Goal: Complete application form: Complete application form

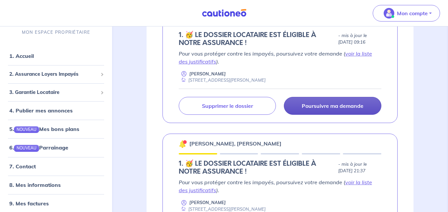
click at [308, 102] on link "Poursuivre ma demande" at bounding box center [332, 106] width 97 height 18
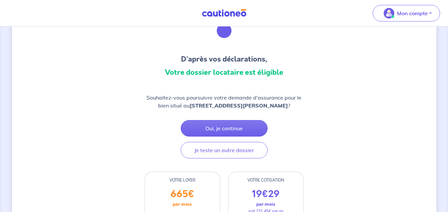
scroll to position [40, 0]
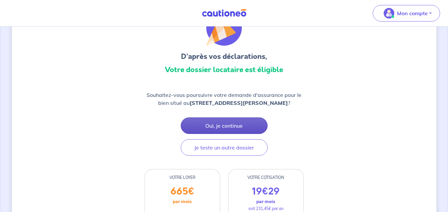
click at [213, 120] on button "Oui, je continue" at bounding box center [224, 126] width 87 height 17
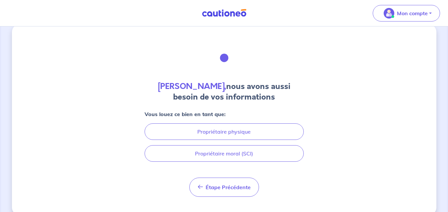
scroll to position [20, 0]
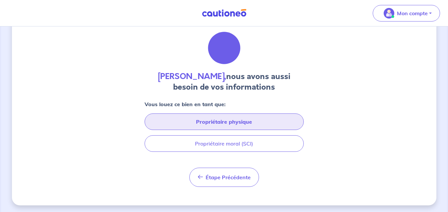
click at [183, 128] on button "Propriétaire physique" at bounding box center [223, 122] width 159 height 17
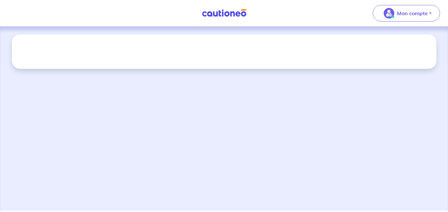
scroll to position [0, 0]
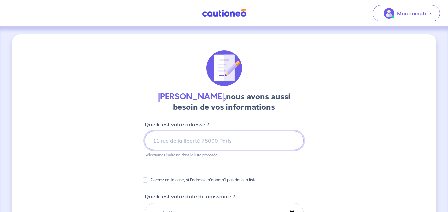
click at [159, 141] on input at bounding box center [223, 140] width 159 height 19
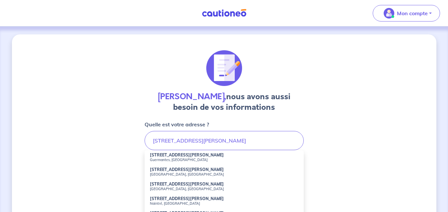
click at [166, 154] on strong "26 Avenue Charles Péguy" at bounding box center [187, 155] width 74 height 5
type input "26 Avenue Charles Péguy, Guermantes, France"
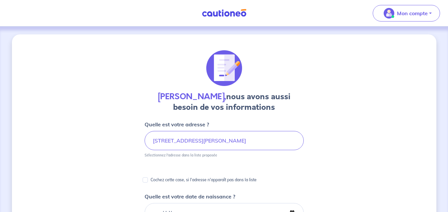
scroll to position [17, 0]
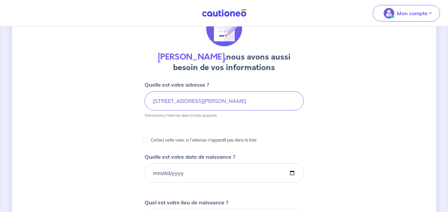
scroll to position [44, 0]
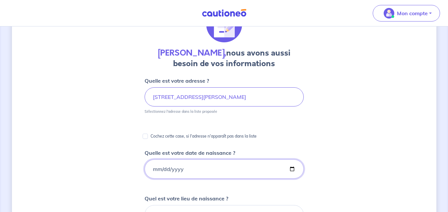
click at [153, 170] on input "Quelle est votre date de naissance ?" at bounding box center [223, 169] width 159 height 19
type input "1999-04-13"
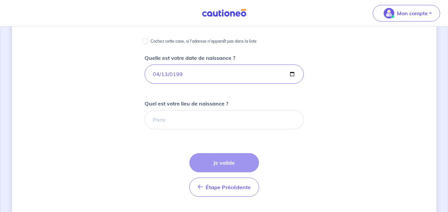
scroll to position [162, 0]
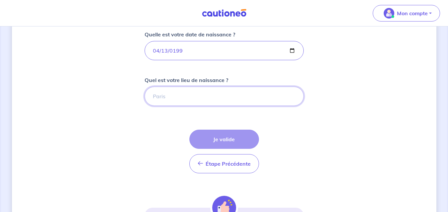
click at [169, 90] on input "Quel est votre lieu de naissance ?" at bounding box center [223, 96] width 159 height 19
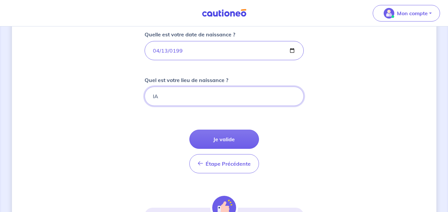
type input "l"
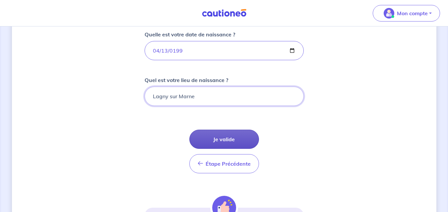
type input "Lagny sur Marne"
click at [219, 144] on button "Je valide" at bounding box center [224, 139] width 70 height 19
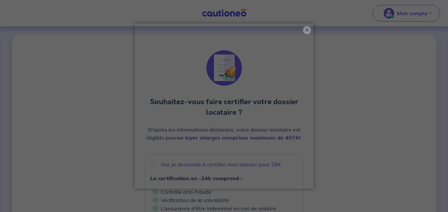
click at [308, 31] on button "×" at bounding box center [307, 30] width 8 height 8
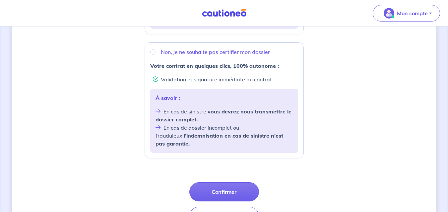
scroll to position [264, 0]
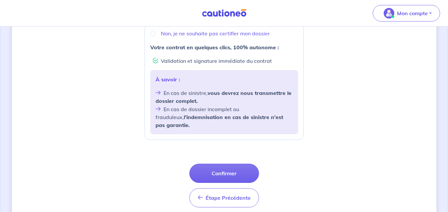
click at [194, 107] on li "En cas de dossier incomplet ou frauduleux, l’indemnisation en cas de sinistre n…" at bounding box center [223, 117] width 137 height 24
radio input "true"
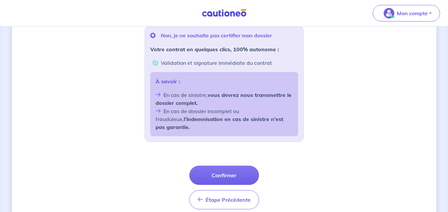
scroll to position [264, 0]
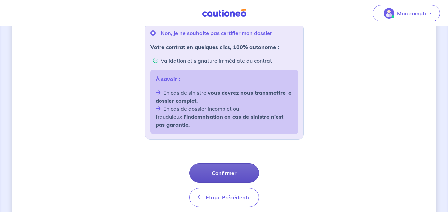
click at [211, 164] on button "Confirmer" at bounding box center [224, 173] width 70 height 19
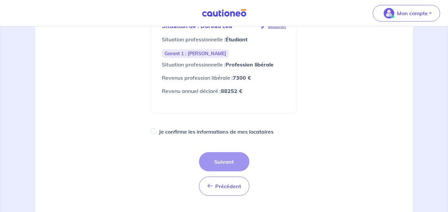
scroll to position [247, 0]
click at [155, 131] on input "Je confirme les informations de mes locataires" at bounding box center [153, 130] width 5 height 5
checkbox input "true"
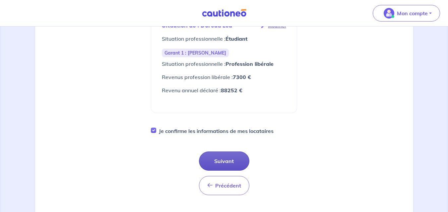
click at [226, 166] on button "Suivant" at bounding box center [224, 161] width 50 height 19
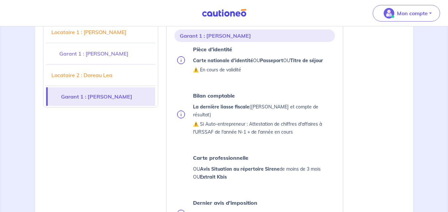
scroll to position [713, 0]
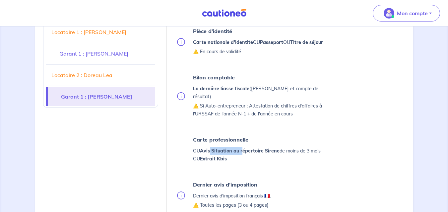
drag, startPoint x: 210, startPoint y: 141, endPoint x: 243, endPoint y: 144, distance: 32.6
click at [243, 148] on strong "Avis Situation au répertoire Sirene" at bounding box center [240, 151] width 80 height 6
click at [236, 166] on ul "Pièce d’identité Carte nationale d'identité OU Passeport OU Titre de séjour ⚠️ …" at bounding box center [254, 153] width 160 height 253
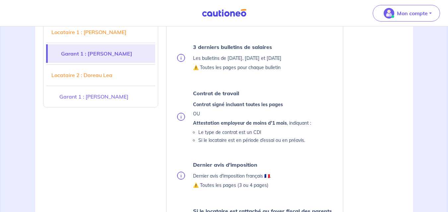
scroll to position [317, 0]
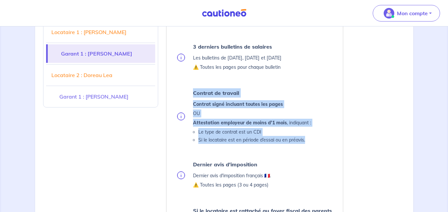
drag, startPoint x: 311, startPoint y: 137, endPoint x: 192, endPoint y: 91, distance: 127.7
click at [192, 91] on li "Contrat de travail Contrat signé incluant toutes les pages OU Attestation emplo…" at bounding box center [256, 116] width 158 height 56
copy div "Contrat de travail Contrat signé incluant toutes les pages OU Attestation emplo…"
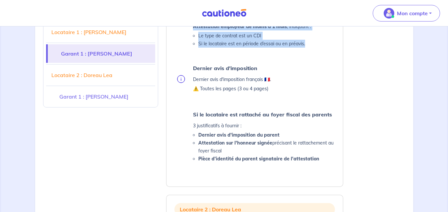
scroll to position [415, 0]
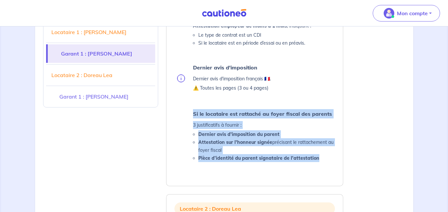
drag, startPoint x: 319, startPoint y: 158, endPoint x: 176, endPoint y: 111, distance: 151.2
click at [176, 111] on ul "Pièce d’identité Carte nationale d'identité OU Passeport OU Titre de séjour ⚠️ …" at bounding box center [254, 31] width 160 height 264
copy div "Si le locataire est rattaché au foyer fiscal des parents 3 justificatifs à four…"
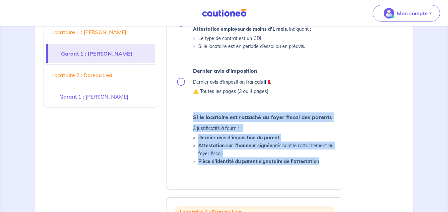
scroll to position [412, 0]
click at [255, 105] on ul "Pièce d’identité Carte nationale d'identité OU Passeport OU Titre de séjour ⚠️ …" at bounding box center [254, 34] width 160 height 264
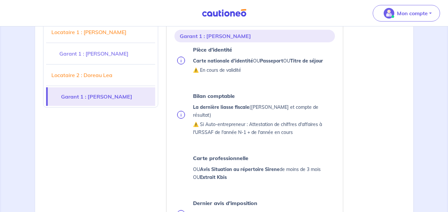
scroll to position [694, 0]
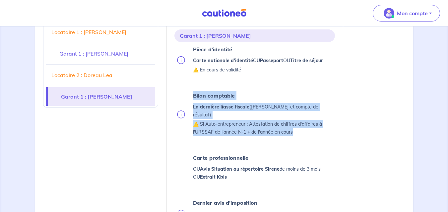
drag, startPoint x: 194, startPoint y: 95, endPoint x: 308, endPoint y: 124, distance: 117.2
click at [308, 124] on div "Bilan comptable La dernière liasse fiscale (Bilan et compte de résultat) ⚠️ Si …" at bounding box center [264, 114] width 142 height 46
copy div "Bilan comptable La dernière liasse fiscale (Bilan et compte de résultat) ⚠️ Si …"
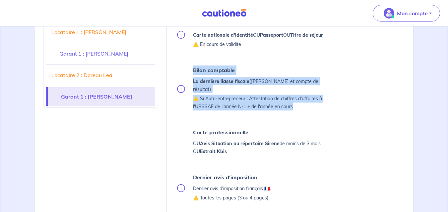
scroll to position [726, 0]
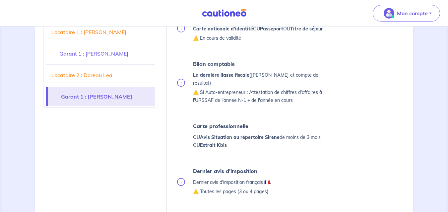
click at [212, 150] on ul "Pièce d’identité Carte nationale d'identité OU Passeport OU Titre de séjour ⚠️ …" at bounding box center [254, 139] width 160 height 253
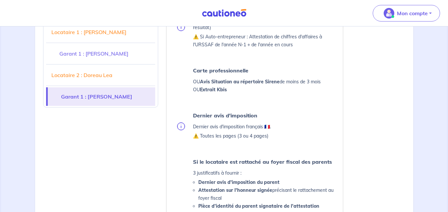
scroll to position [782, 0]
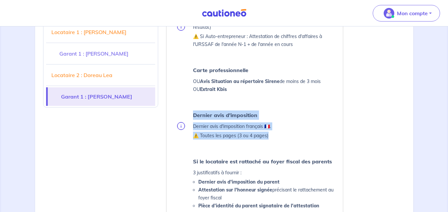
drag, startPoint x: 193, startPoint y: 107, endPoint x: 268, endPoint y: 127, distance: 77.7
click at [268, 127] on div "Dernier avis d'imposition Dernier avis d'imposition français 🇫🇷. ⚠️ Toutes les …" at bounding box center [232, 126] width 78 height 30
click at [243, 132] on div "Dernier avis d'imposition Dernier avis d'imposition français 🇫🇷. ⚠️ Toutes les …" at bounding box center [232, 126] width 78 height 30
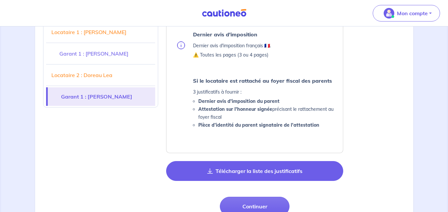
scroll to position [869, 0]
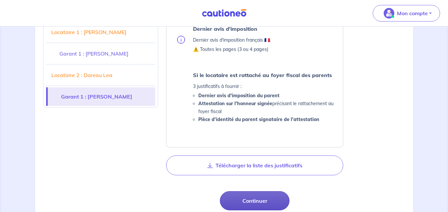
click at [263, 200] on button "Continuer" at bounding box center [255, 201] width 70 height 19
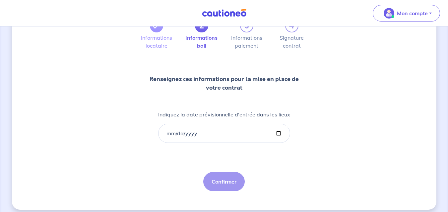
scroll to position [47, 0]
click at [167, 133] on input "Indiquez la date prévisionnelle d'entrée dans les lieux" at bounding box center [224, 133] width 132 height 19
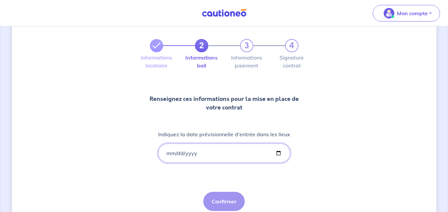
scroll to position [0, 0]
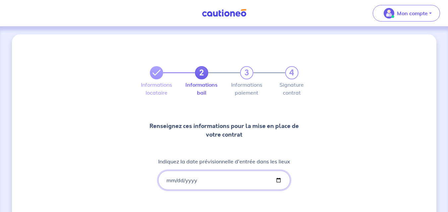
click at [164, 179] on input "Indiquez la date prévisionnelle d'entrée dans les lieux" at bounding box center [224, 180] width 132 height 19
type input "0029-09-29"
type input "0025-09-29"
type input "2025-09-29"
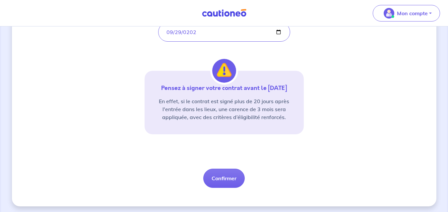
scroll to position [151, 0]
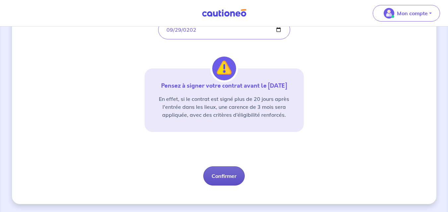
click at [225, 181] on button "Confirmer" at bounding box center [223, 176] width 41 height 19
select select "FR"
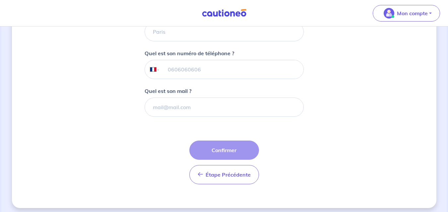
scroll to position [208, 0]
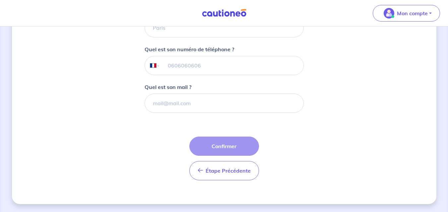
click at [229, 147] on div "Étape Précédente Précédent Confirmer Confirmer" at bounding box center [224, 159] width 70 height 44
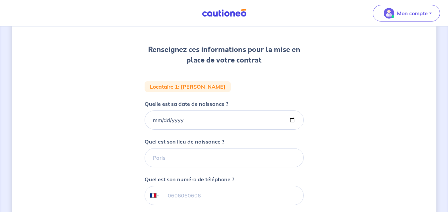
scroll to position [79, 0]
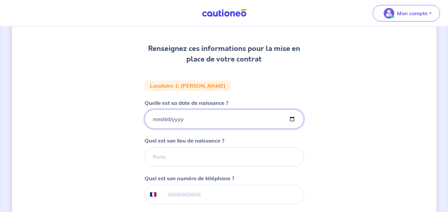
click at [157, 116] on input "Quelle est sa date de naissance ?" at bounding box center [223, 119] width 159 height 19
click at [155, 120] on input "Quelle est sa date de naissance ?" at bounding box center [223, 119] width 159 height 19
type input "2002-10-04"
type input "0002-10-04"
type input "2002-10-04"
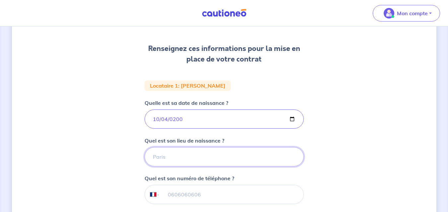
click at [158, 160] on input "Quel est son lieu de naissance ?" at bounding box center [223, 156] width 159 height 19
type input "LE MANS"
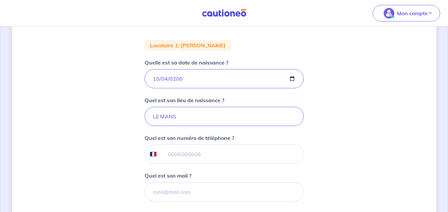
scroll to position [127, 0]
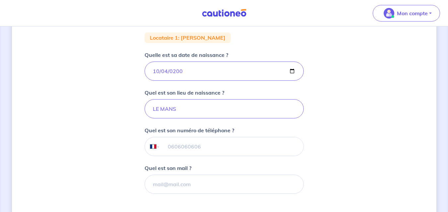
click at [175, 151] on input "tel" at bounding box center [231, 147] width 143 height 19
type input "+33 6 68 88 39 45"
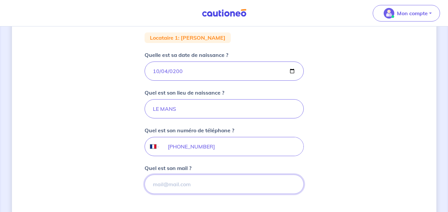
click at [177, 192] on input "Quel est son mail ?" at bounding box center [223, 184] width 159 height 19
type input "rouillerearthur06@gmail.com"
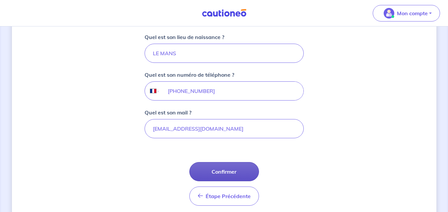
scroll to position [185, 0]
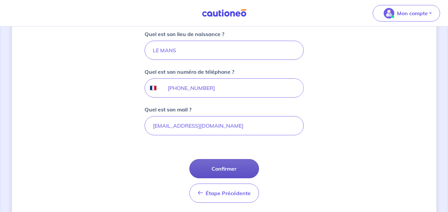
click at [219, 170] on button "Confirmer" at bounding box center [224, 168] width 70 height 19
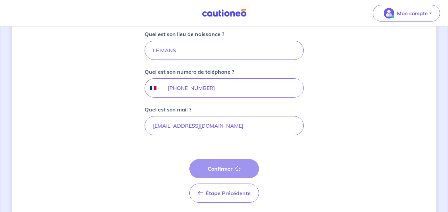
select select "FR"
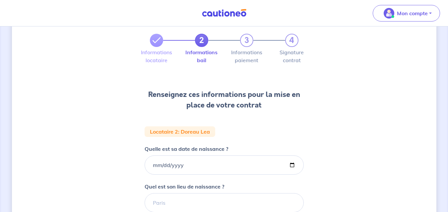
scroll to position [40, 0]
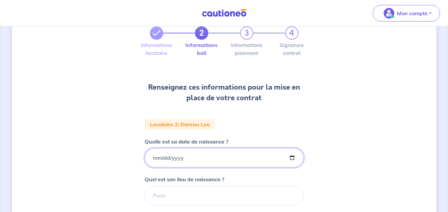
click at [182, 157] on input "Quelle est sa date de naissance ?" at bounding box center [223, 157] width 159 height 19
type input "0200-06-10"
click at [179, 158] on input "0200-06-10" at bounding box center [223, 157] width 159 height 19
type input "2000-06-10"
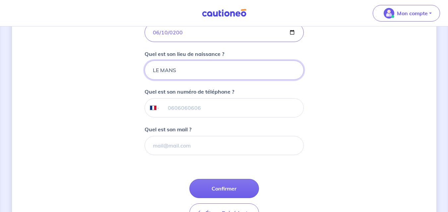
scroll to position [166, 0]
type input "LE MANS"
click at [171, 110] on input "tel" at bounding box center [231, 107] width 143 height 19
type input "+33 6 68 88 39 45"
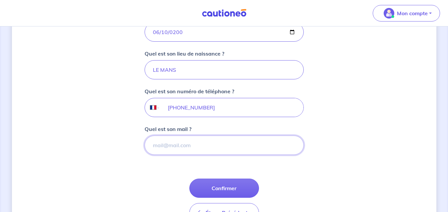
click at [176, 146] on input "Quel est son mail ?" at bounding box center [223, 145] width 159 height 19
type input "artipro11@hotmail.com"
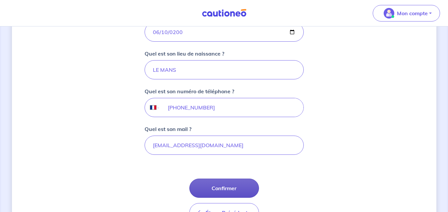
click at [224, 187] on button "Confirmer" at bounding box center [224, 188] width 70 height 19
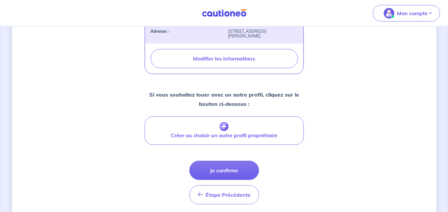
scroll to position [271, 0]
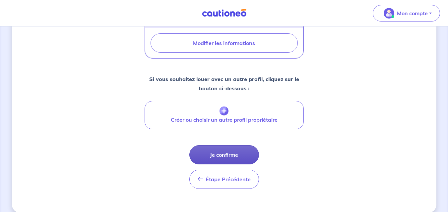
click at [218, 145] on button "Je confirme" at bounding box center [224, 154] width 70 height 19
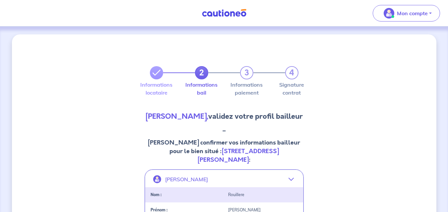
select select "FR"
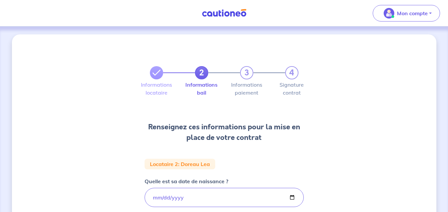
select select "FR"
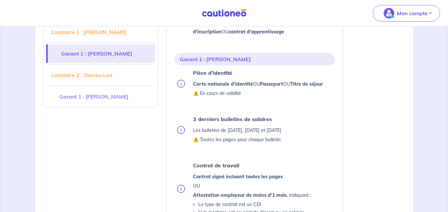
scroll to position [251, 0]
